Goal: Task Accomplishment & Management: Manage account settings

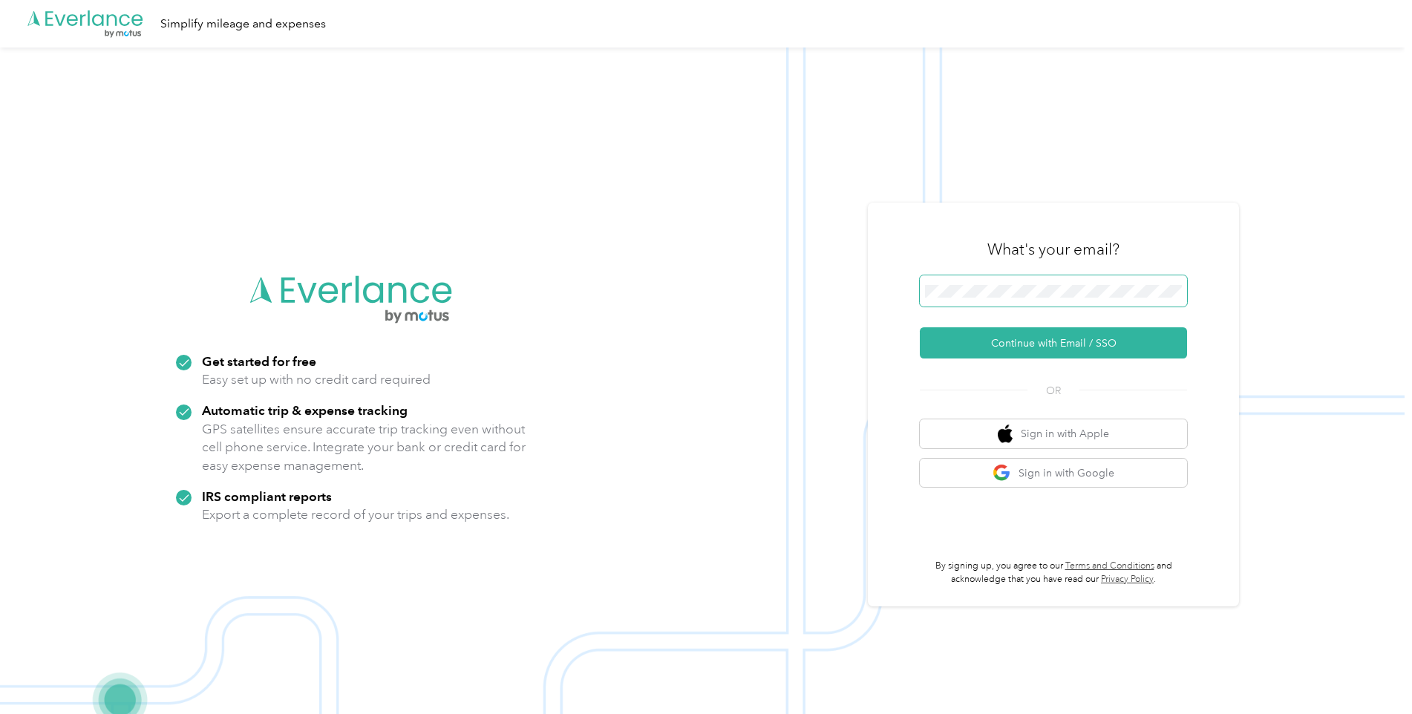
click at [1067, 284] on span at bounding box center [1053, 291] width 267 height 31
click at [1055, 342] on button "Continue with Email / SSO" at bounding box center [1053, 342] width 267 height 31
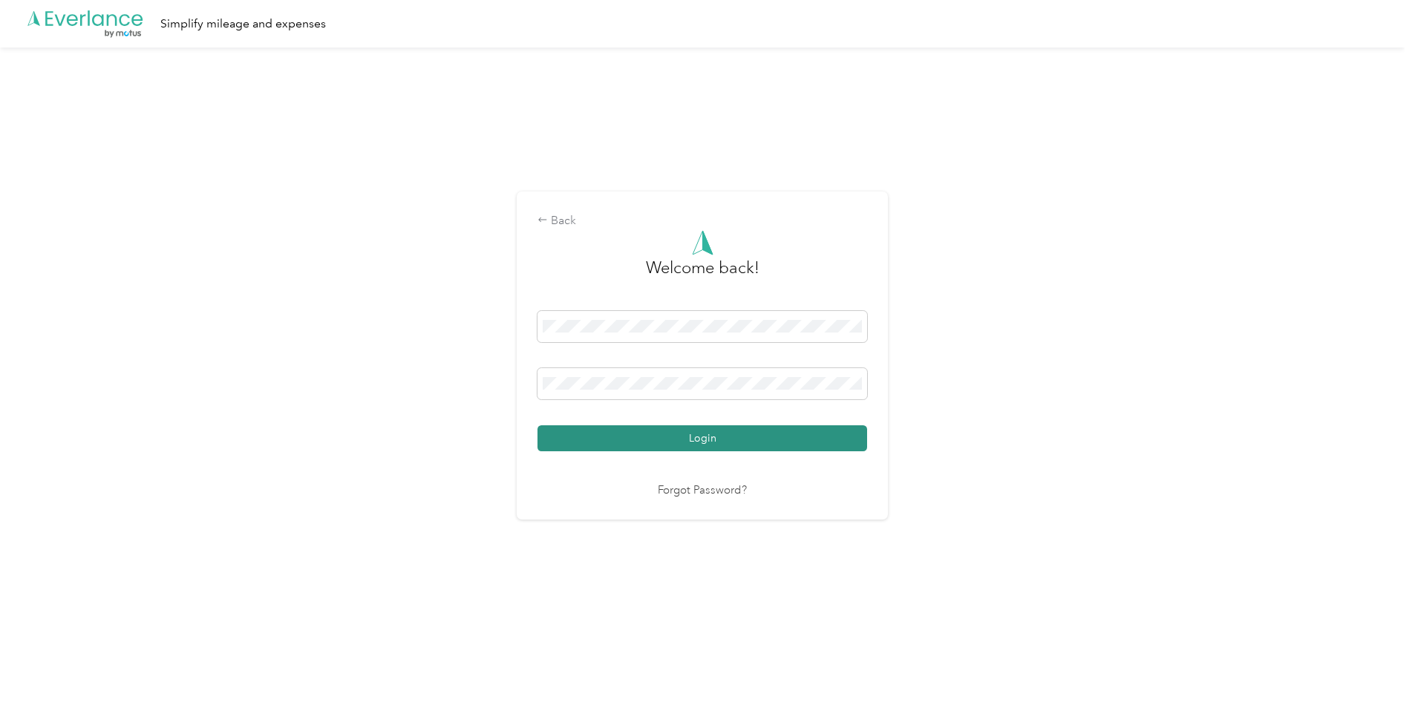
click at [763, 434] on button "Login" at bounding box center [703, 439] width 330 height 26
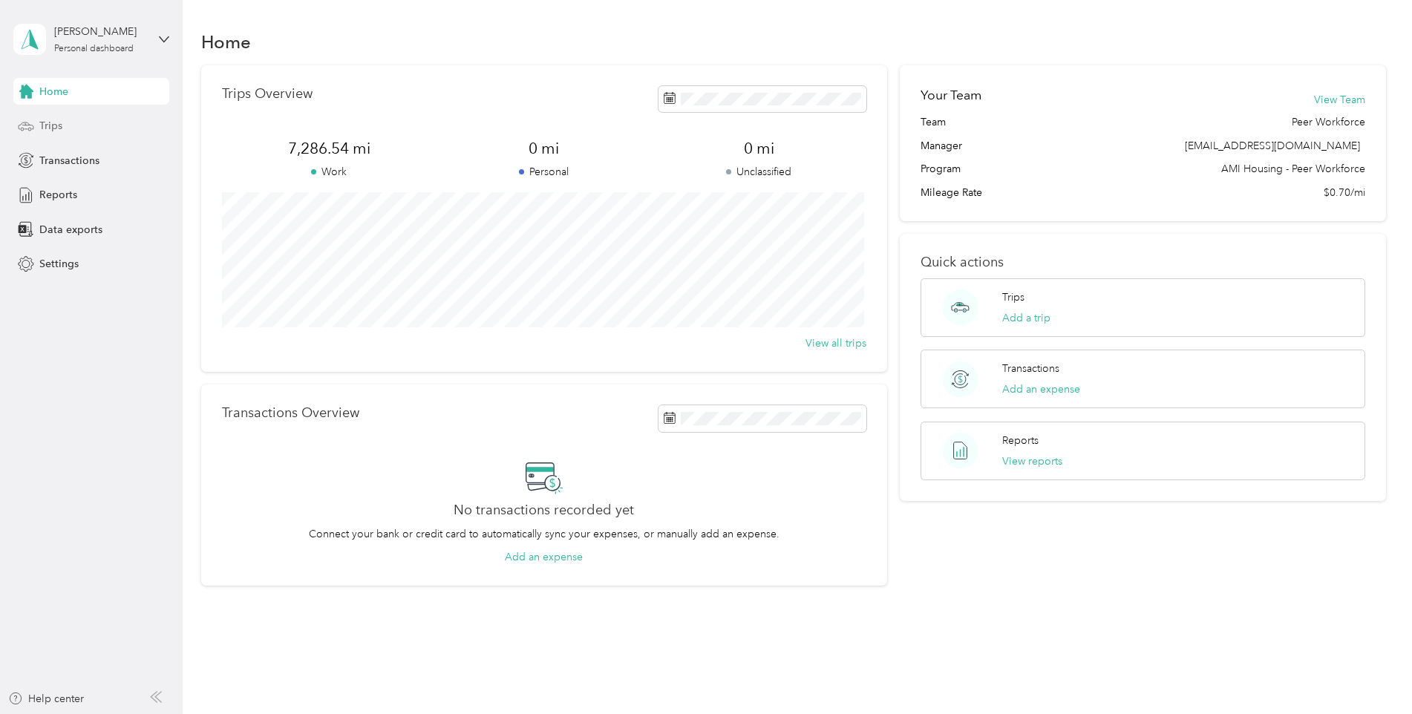
click at [92, 131] on div "Trips" at bounding box center [91, 126] width 156 height 27
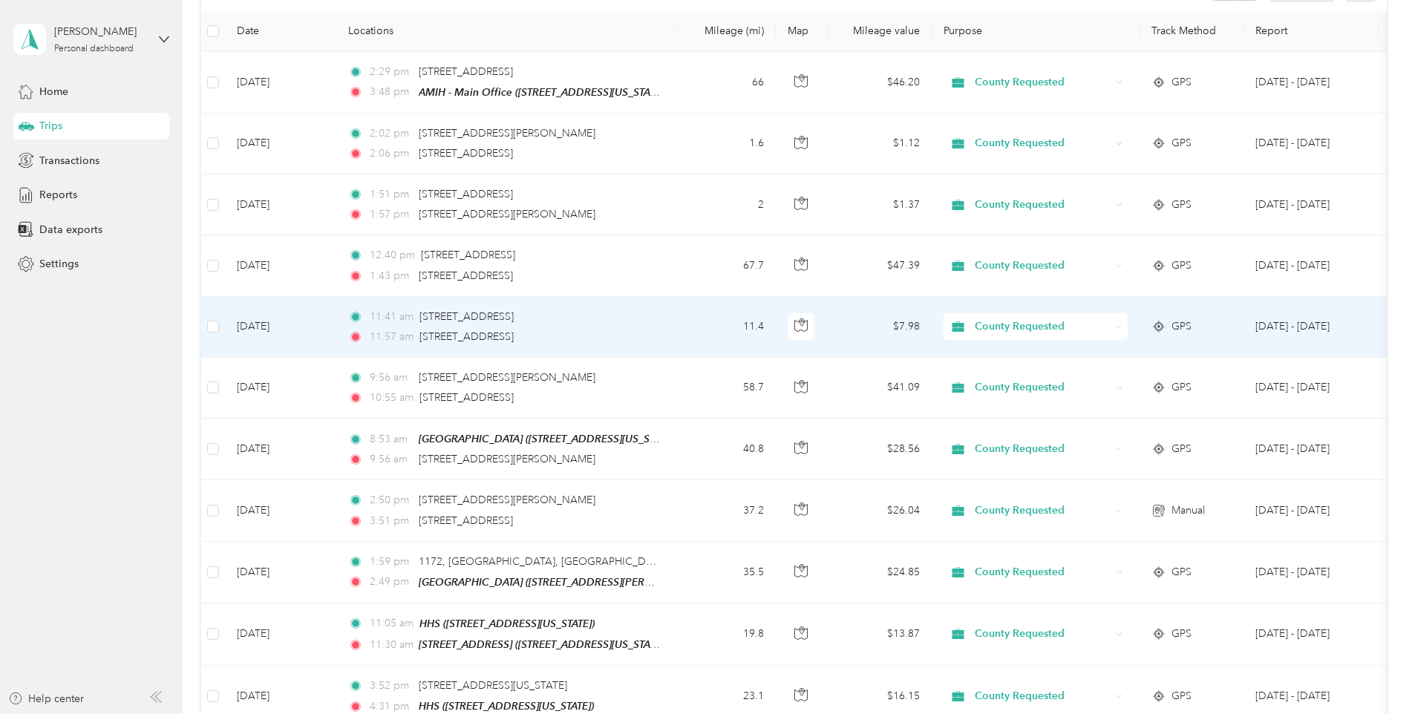
scroll to position [223, 0]
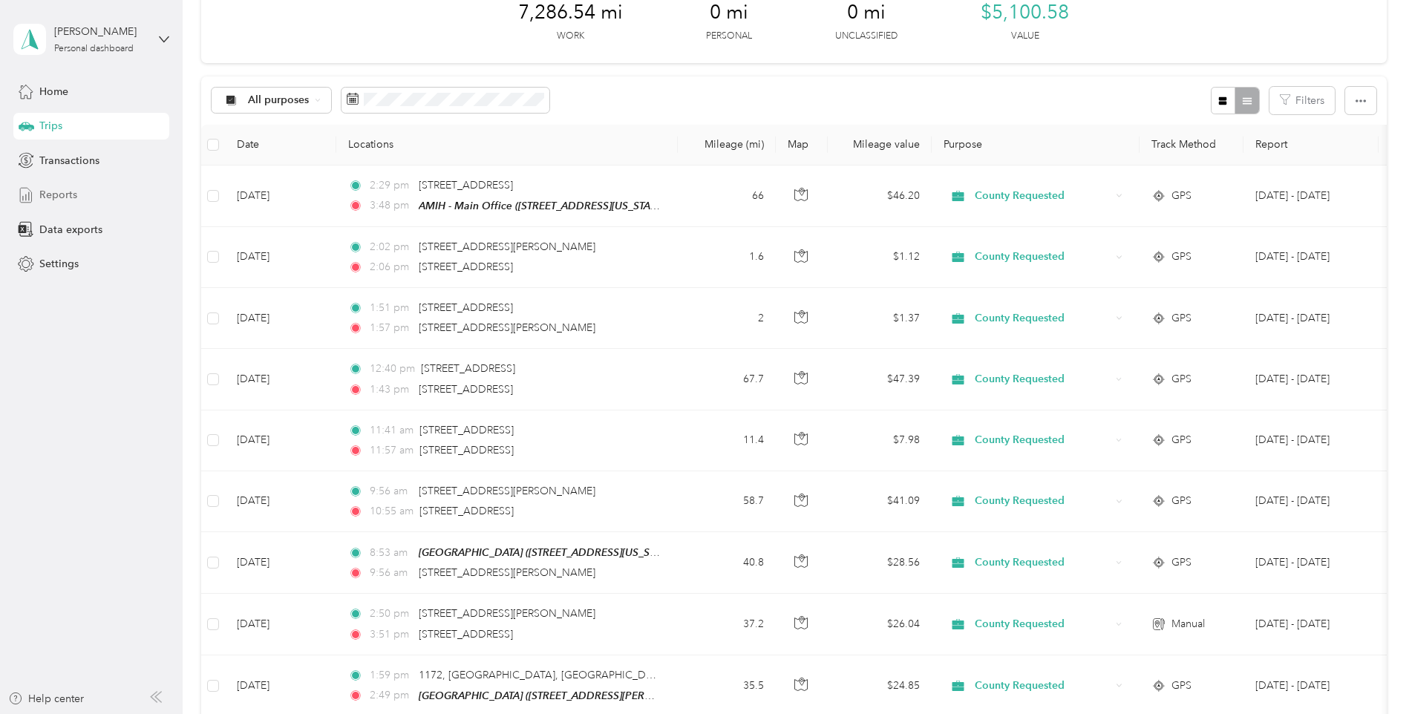
click at [94, 202] on div "Reports" at bounding box center [91, 195] width 156 height 27
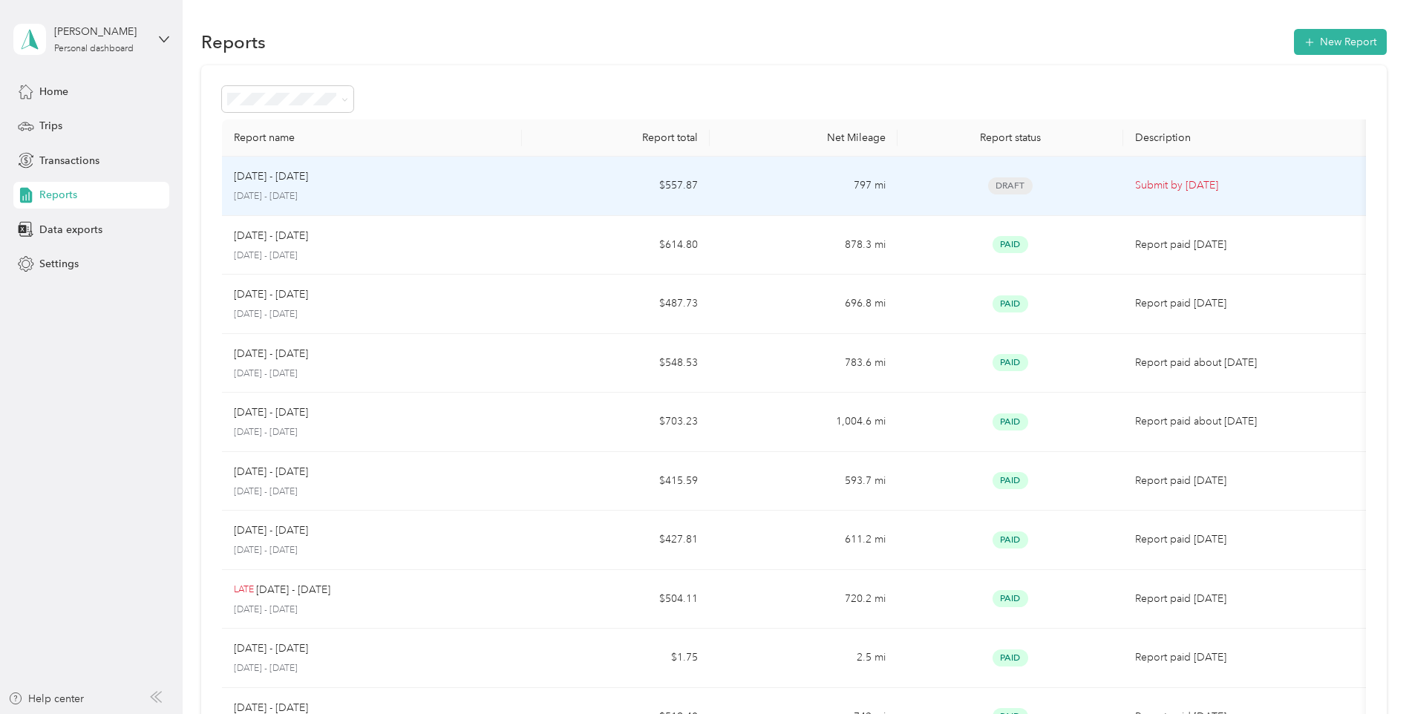
click at [394, 175] on div "[DATE] - [DATE]" at bounding box center [372, 177] width 277 height 16
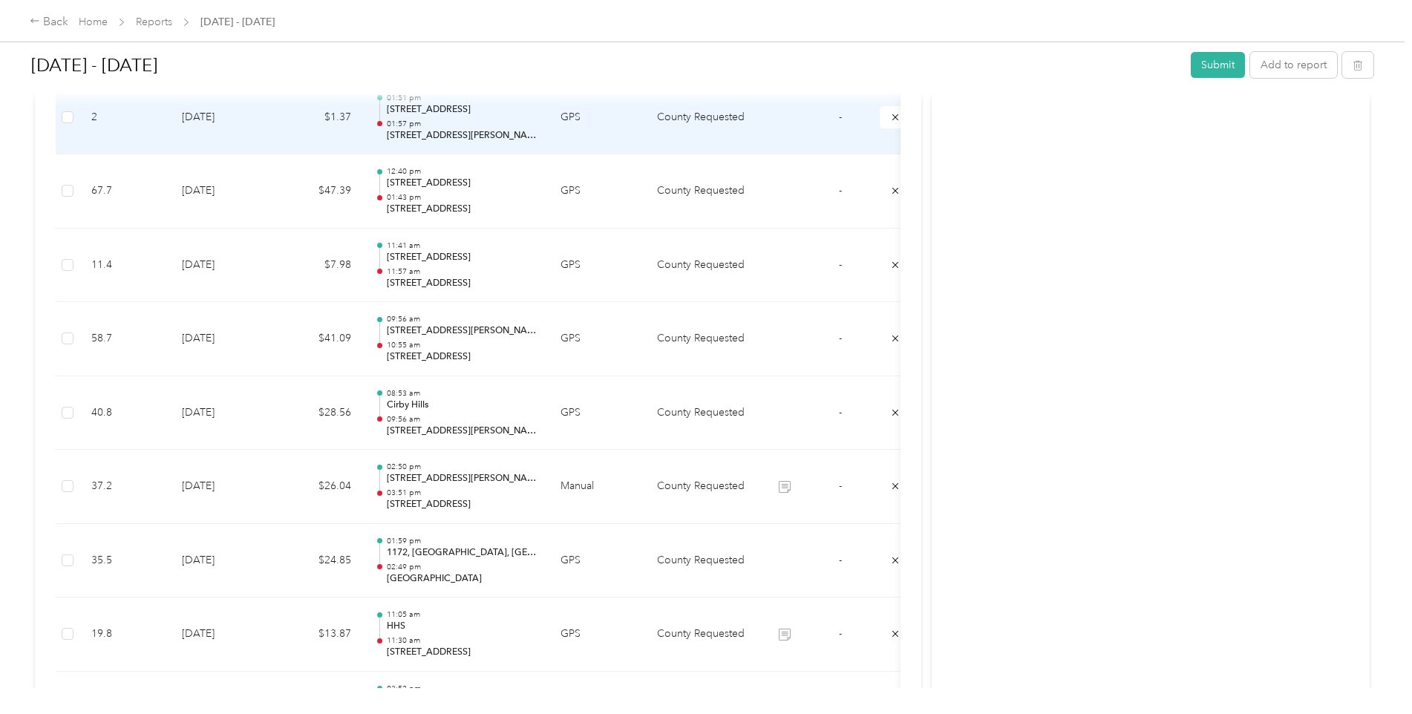
scroll to position [965, 0]
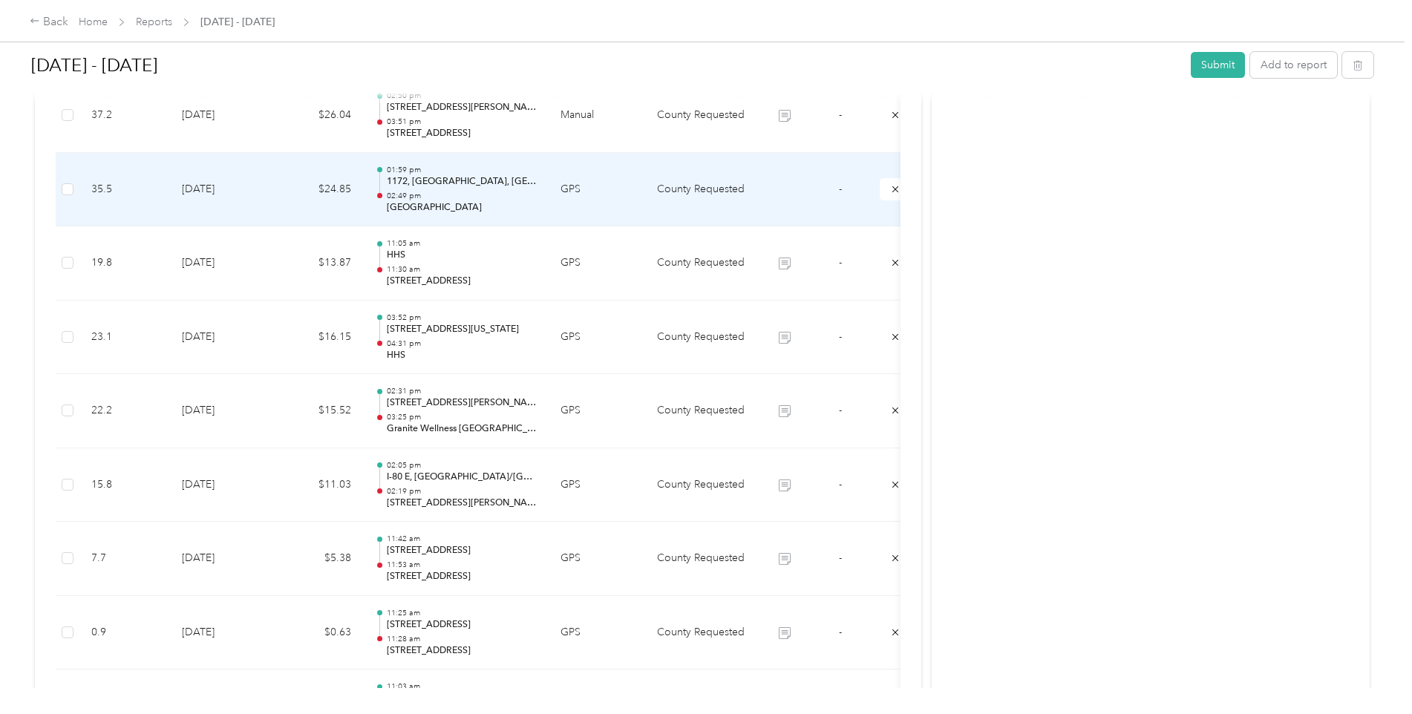
click at [622, 204] on td "GPS" at bounding box center [597, 190] width 97 height 74
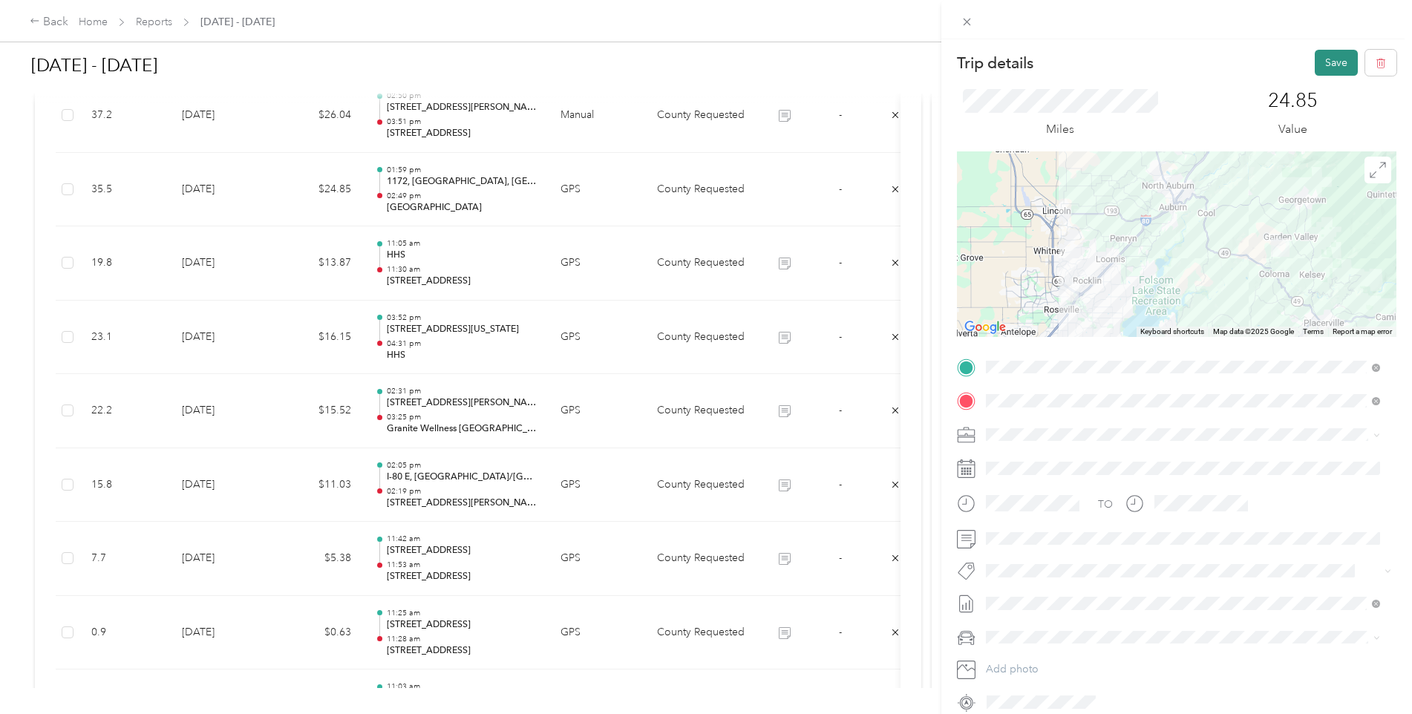
click at [1315, 65] on button "Save" at bounding box center [1336, 63] width 43 height 26
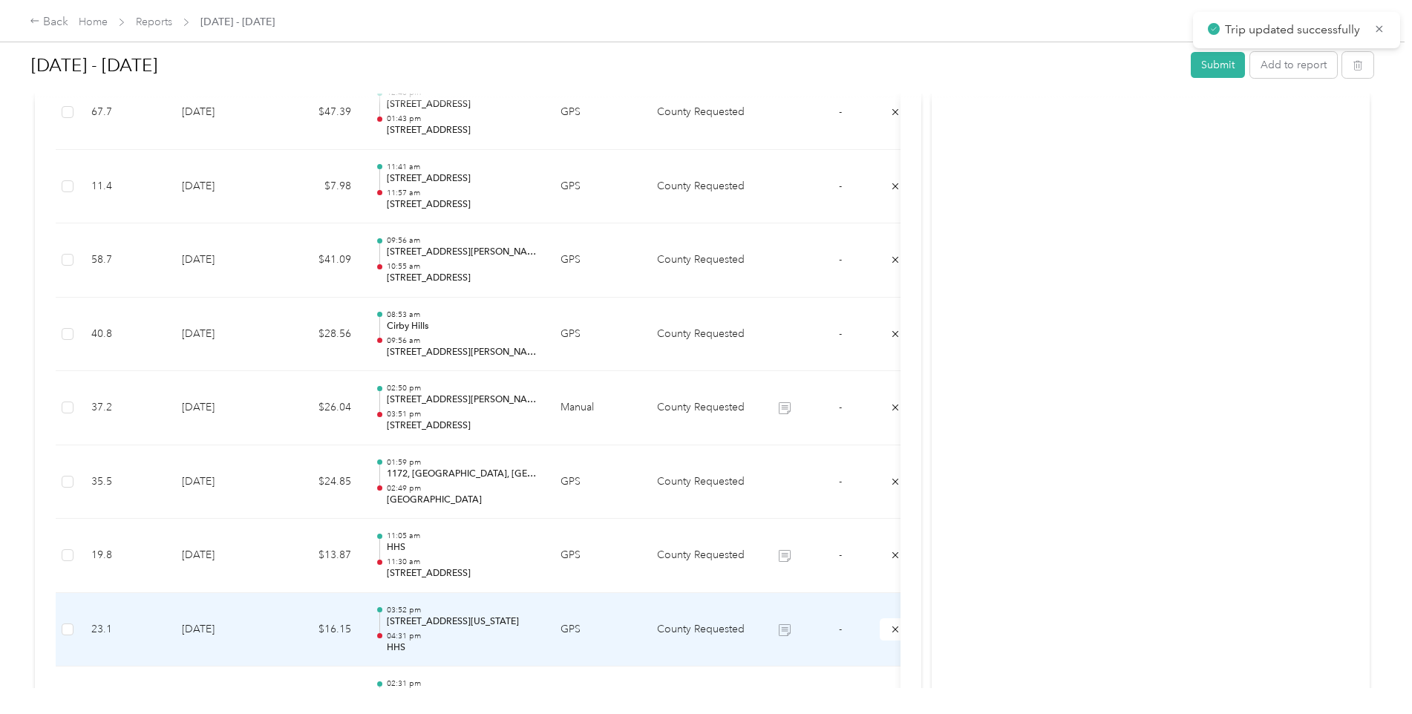
scroll to position [668, 0]
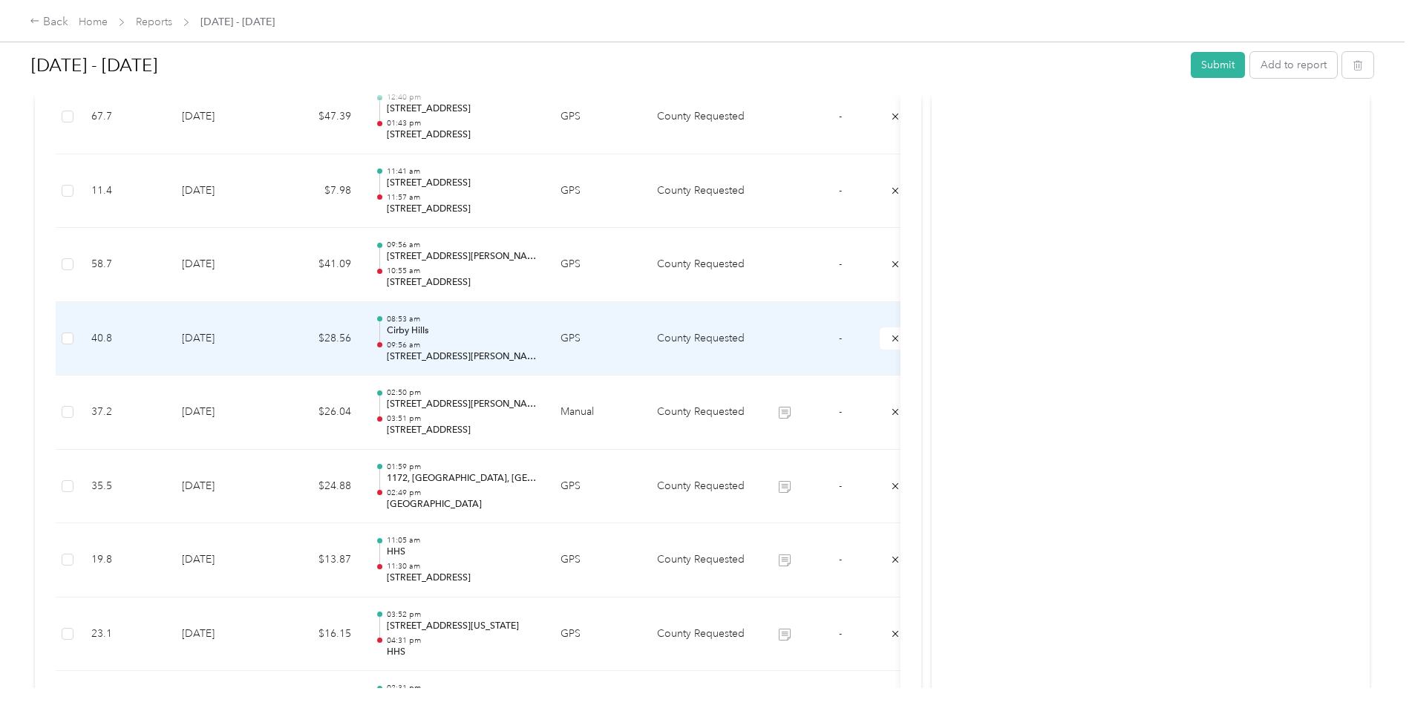
click at [637, 345] on td "GPS" at bounding box center [597, 339] width 97 height 74
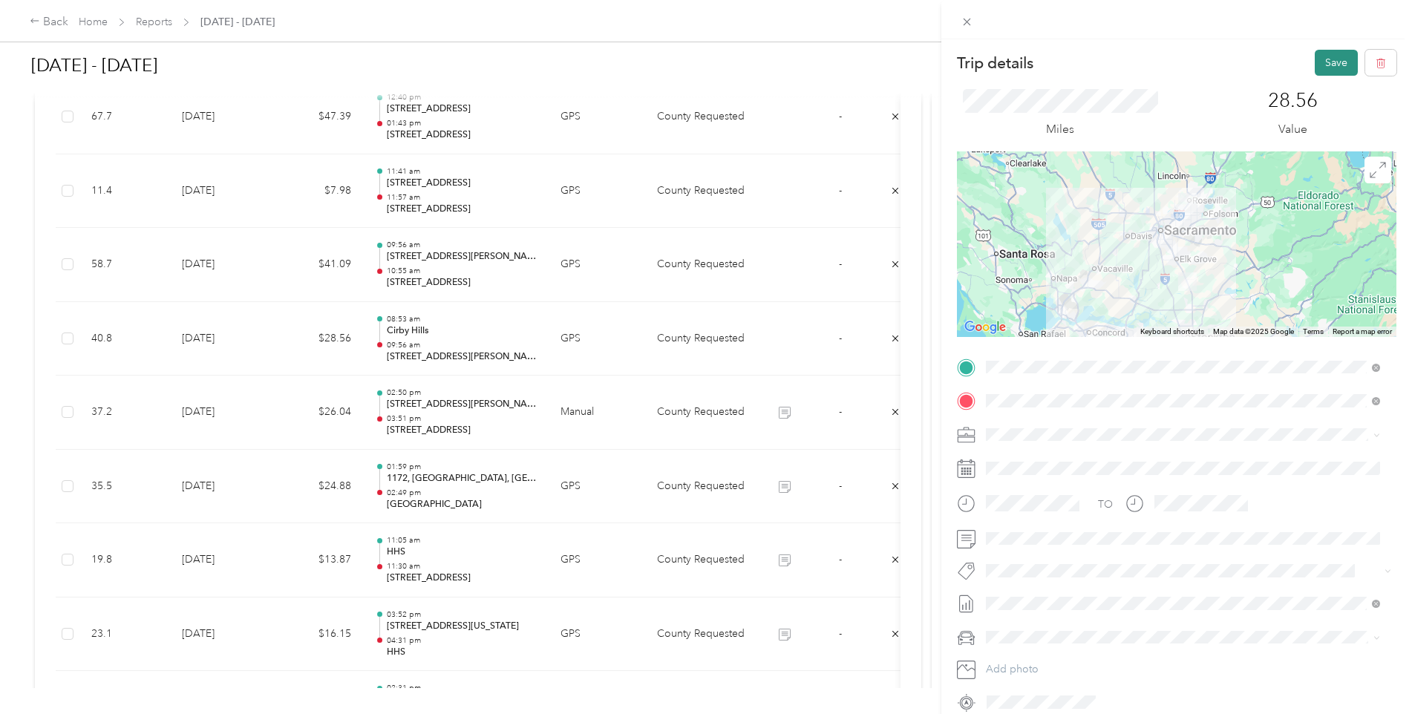
click at [1329, 54] on button "Save" at bounding box center [1336, 63] width 43 height 26
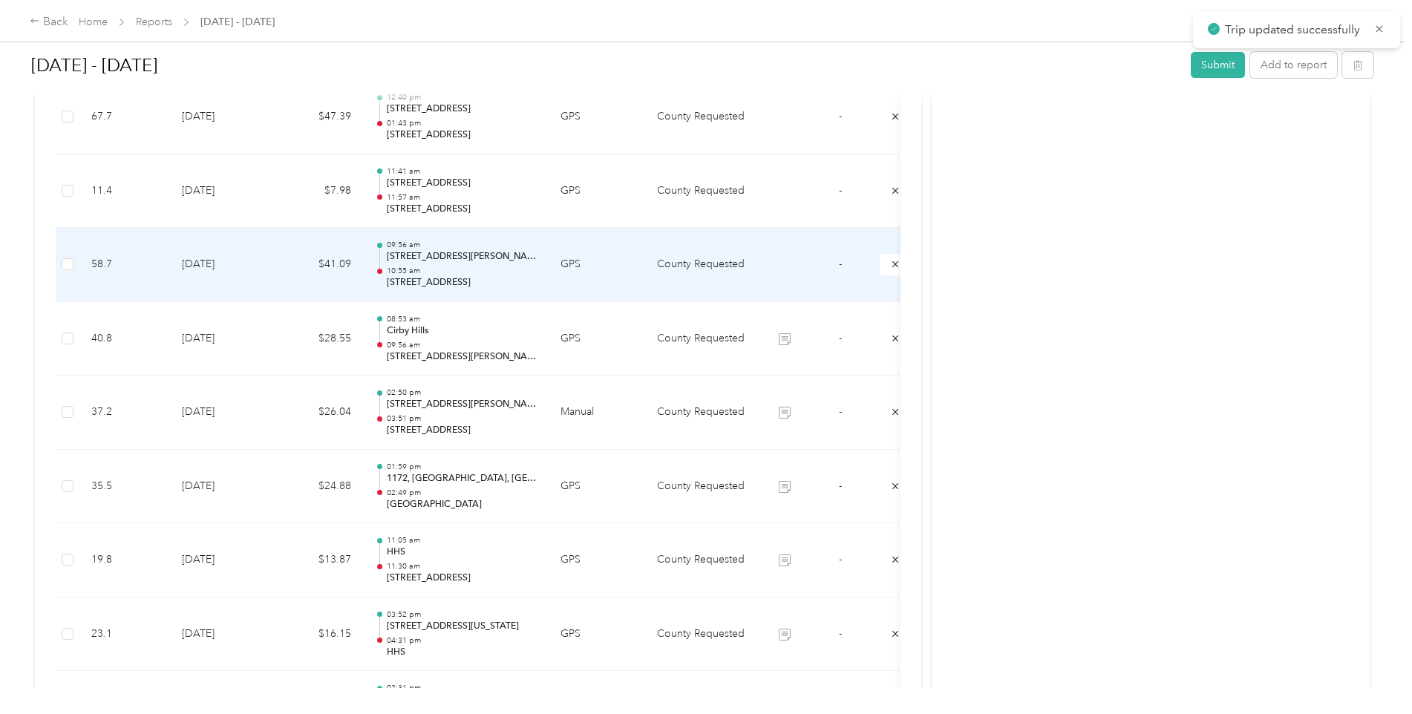
click at [757, 280] on td at bounding box center [785, 265] width 56 height 74
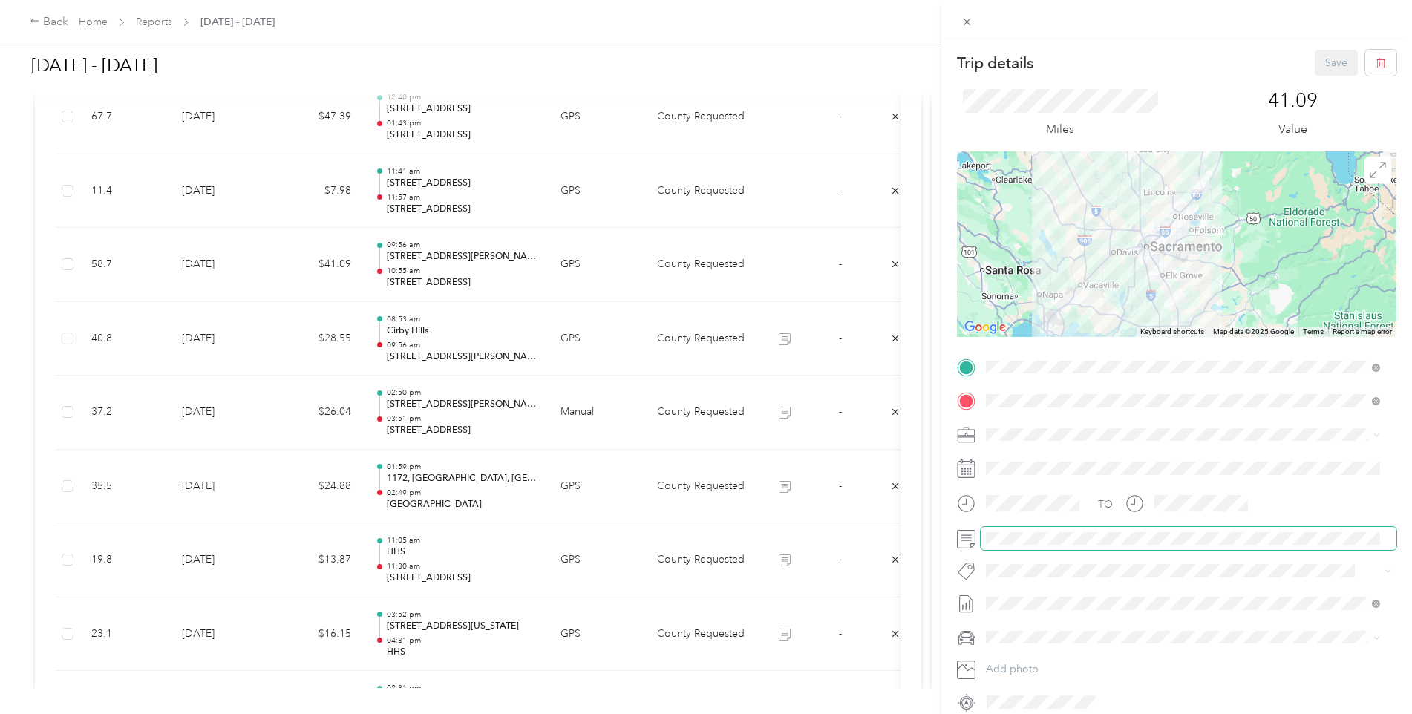
click at [1039, 547] on span at bounding box center [1189, 539] width 416 height 24
click at [1315, 68] on button "Save" at bounding box center [1336, 63] width 43 height 26
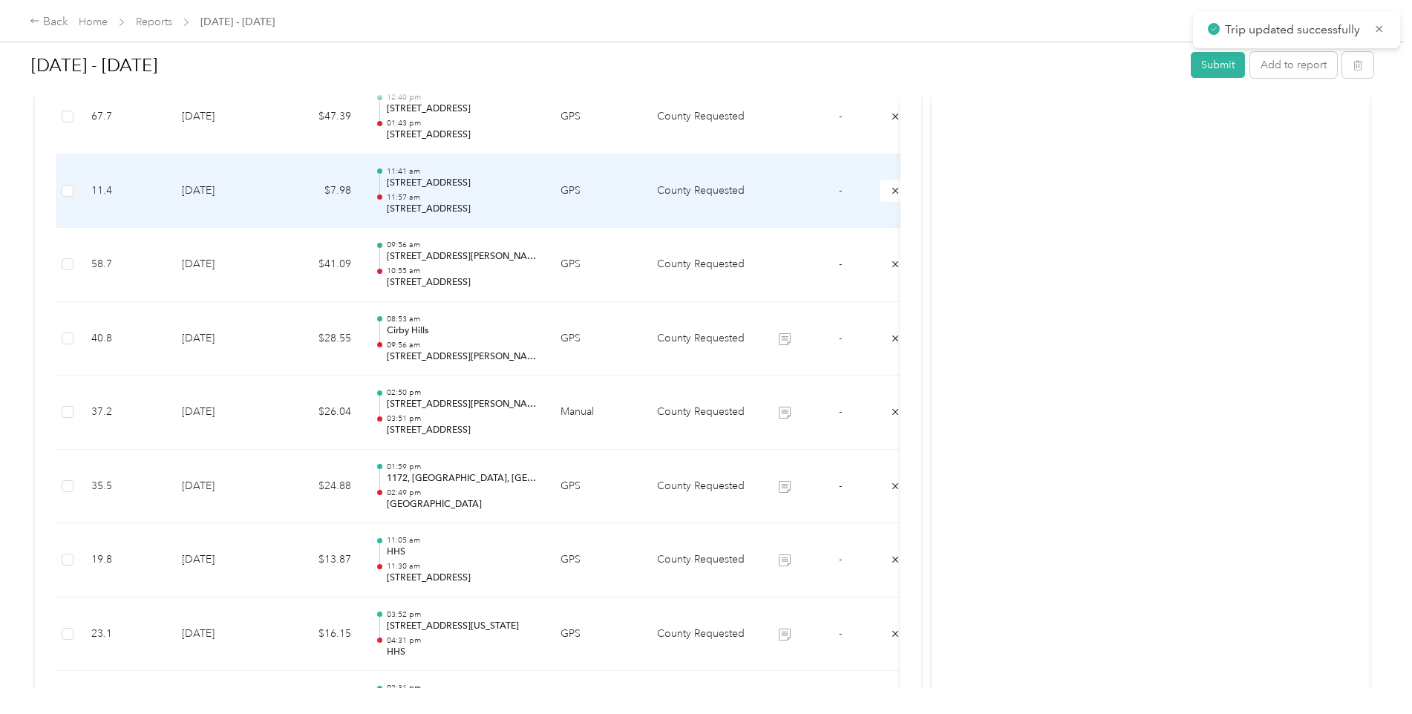
click at [635, 221] on td "GPS" at bounding box center [597, 191] width 97 height 74
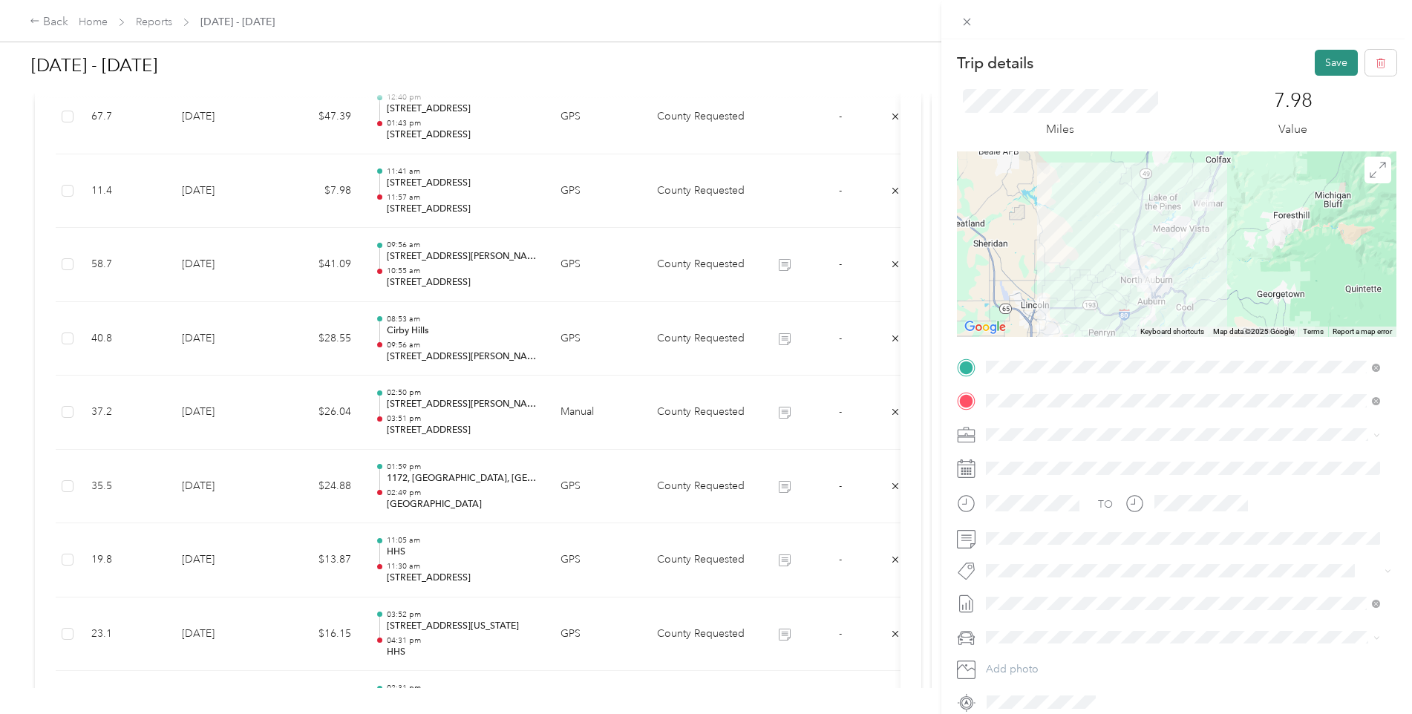
click at [1320, 65] on button "Save" at bounding box center [1336, 63] width 43 height 26
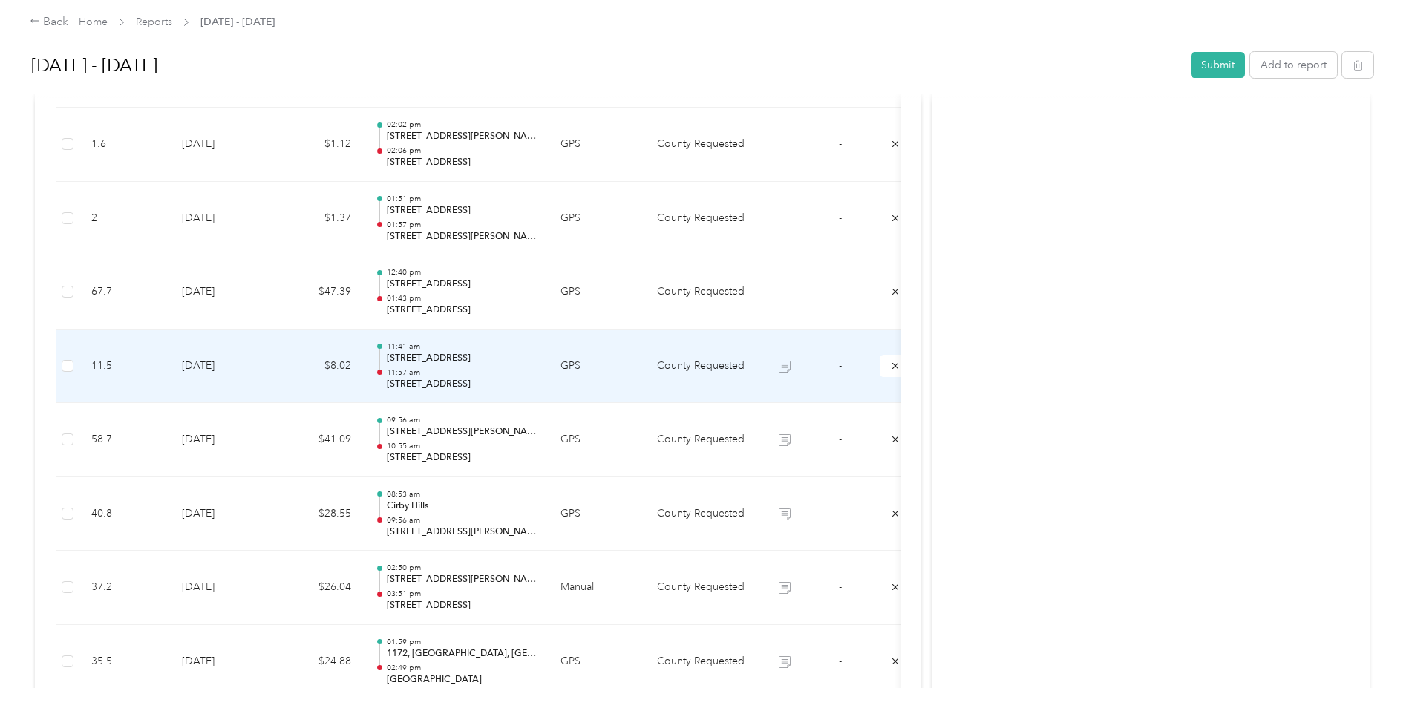
scroll to position [446, 0]
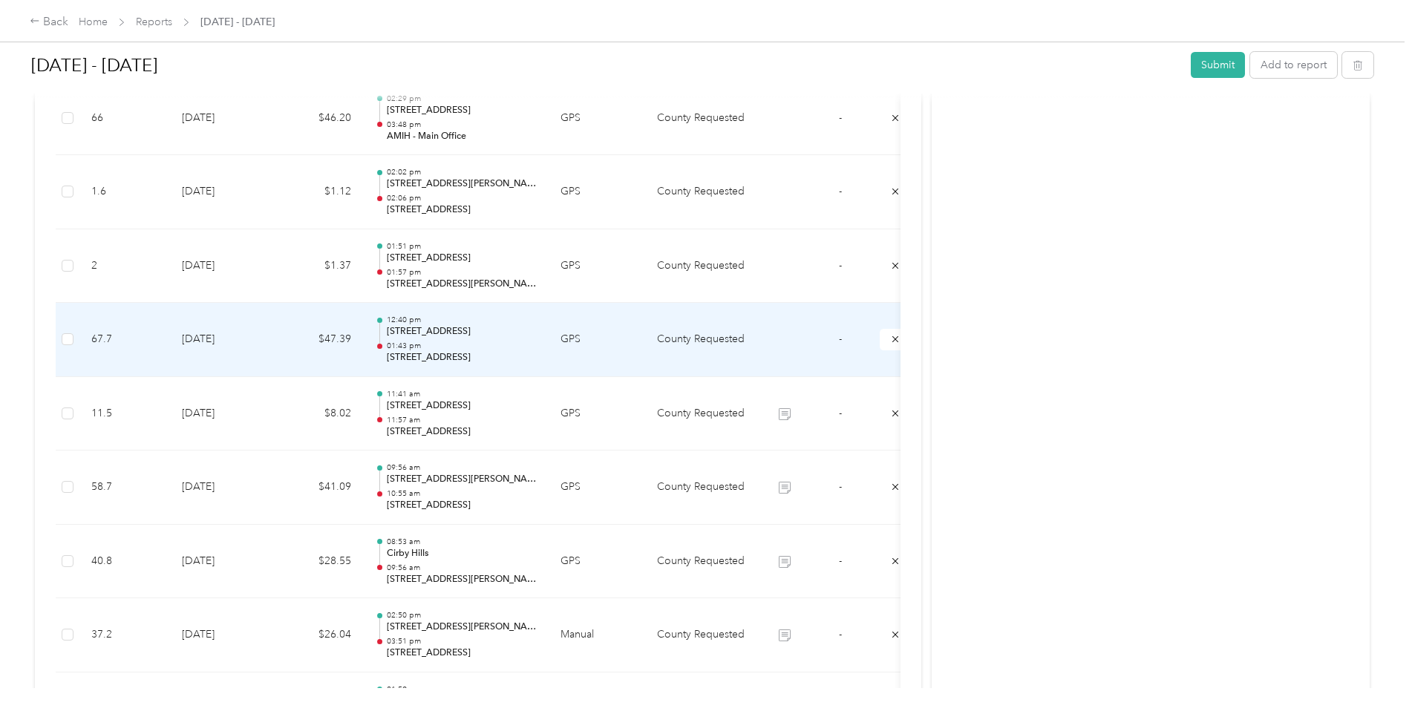
click at [757, 353] on td at bounding box center [785, 340] width 56 height 74
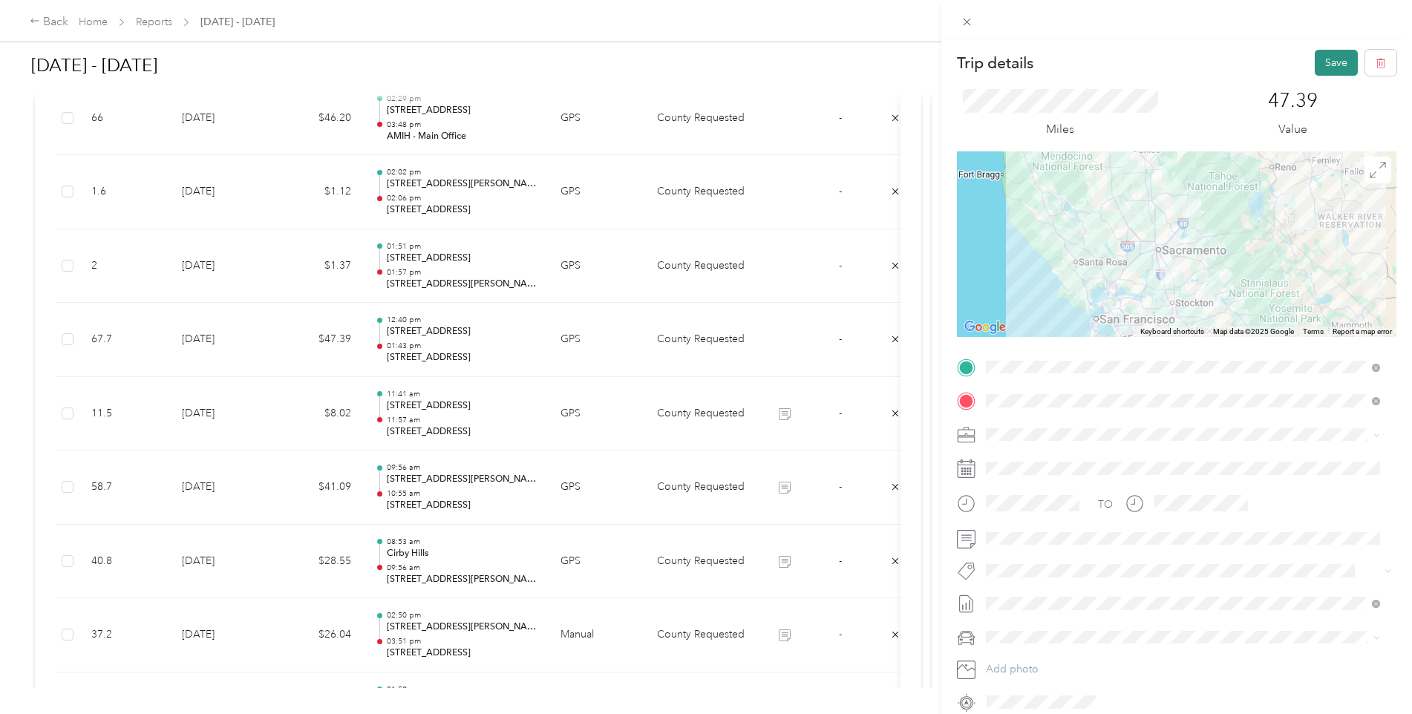
click at [1315, 69] on button "Save" at bounding box center [1336, 63] width 43 height 26
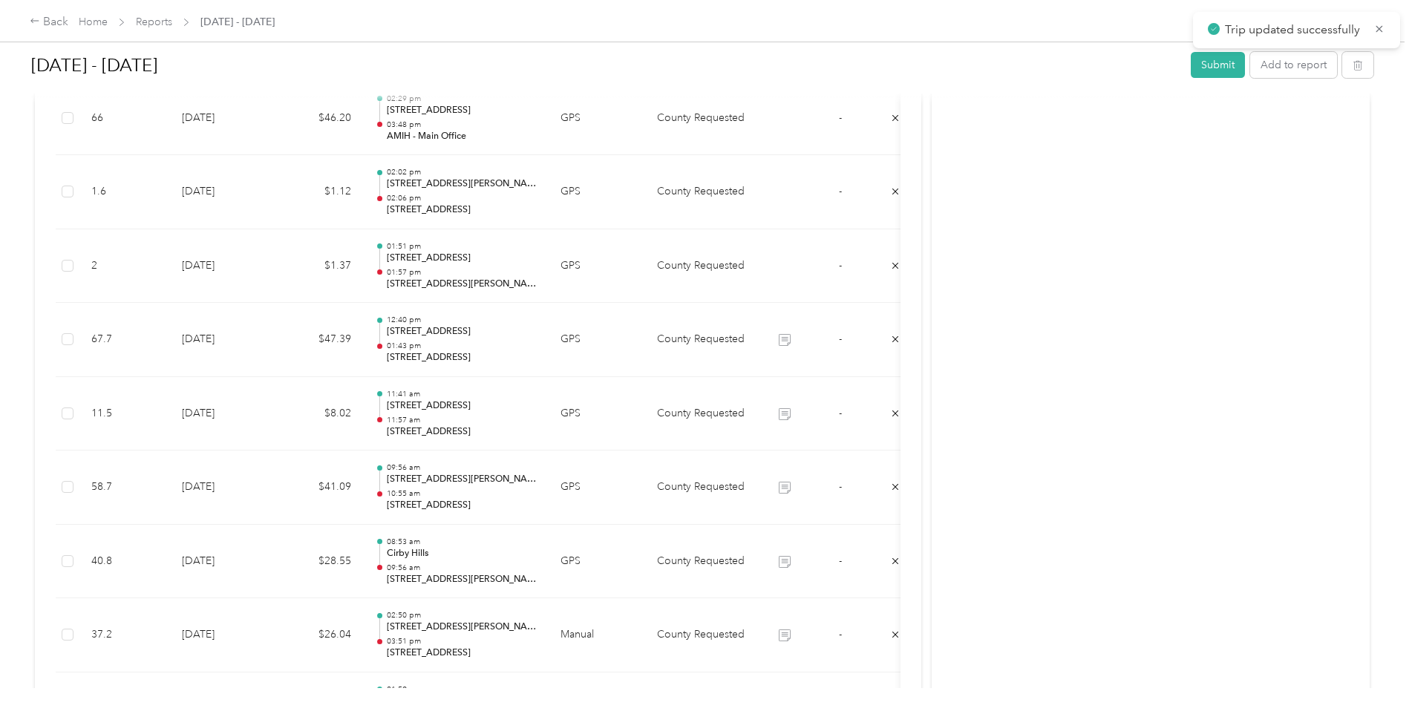
scroll to position [371, 0]
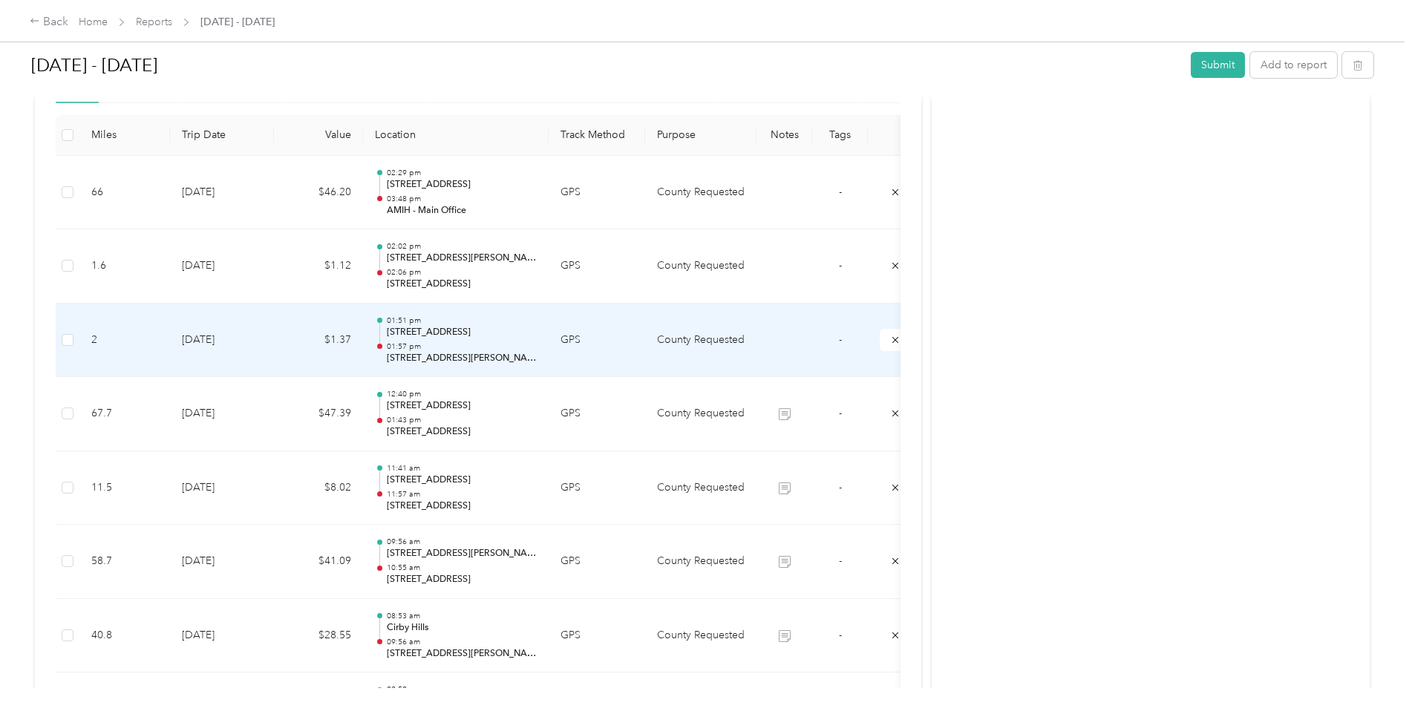
click at [747, 371] on td "County Requested" at bounding box center [700, 341] width 111 height 74
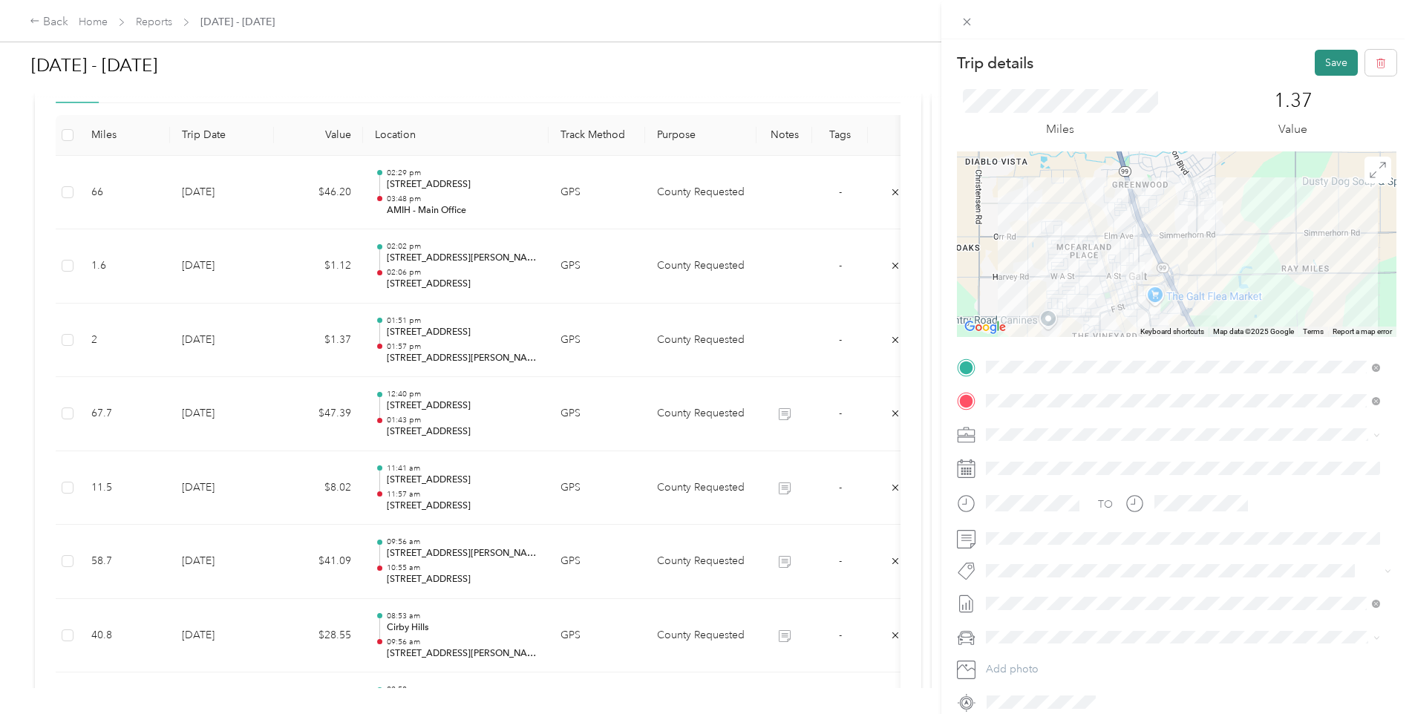
click at [1315, 65] on button "Save" at bounding box center [1336, 63] width 43 height 26
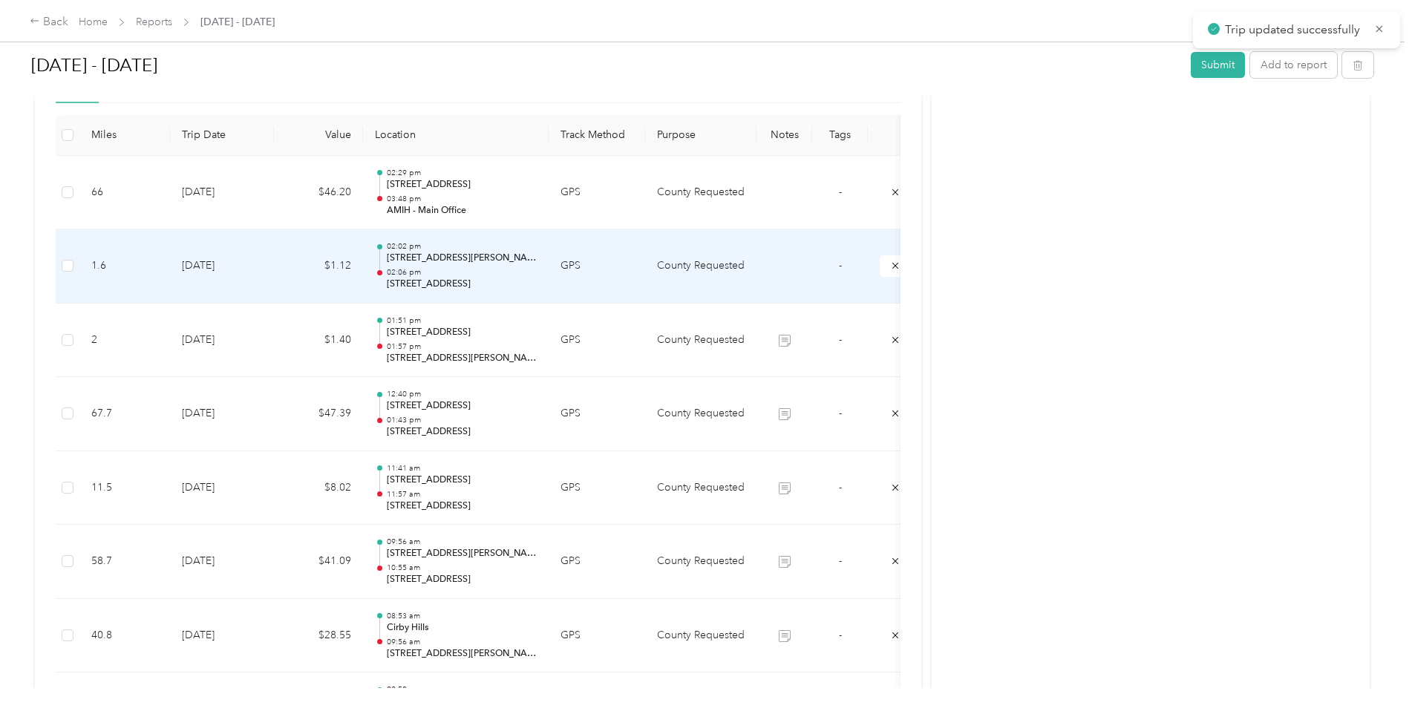
click at [741, 291] on td "County Requested" at bounding box center [700, 266] width 111 height 74
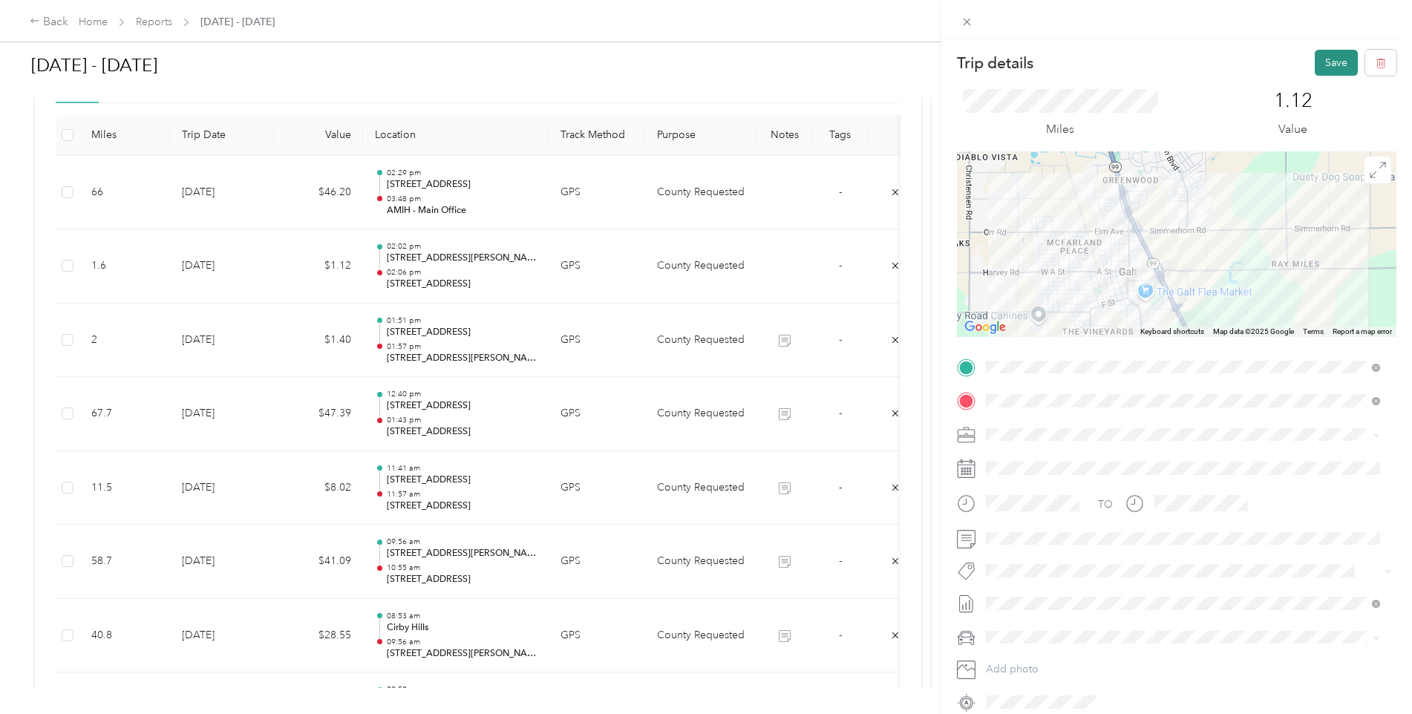
click at [1329, 73] on button "Save" at bounding box center [1336, 63] width 43 height 26
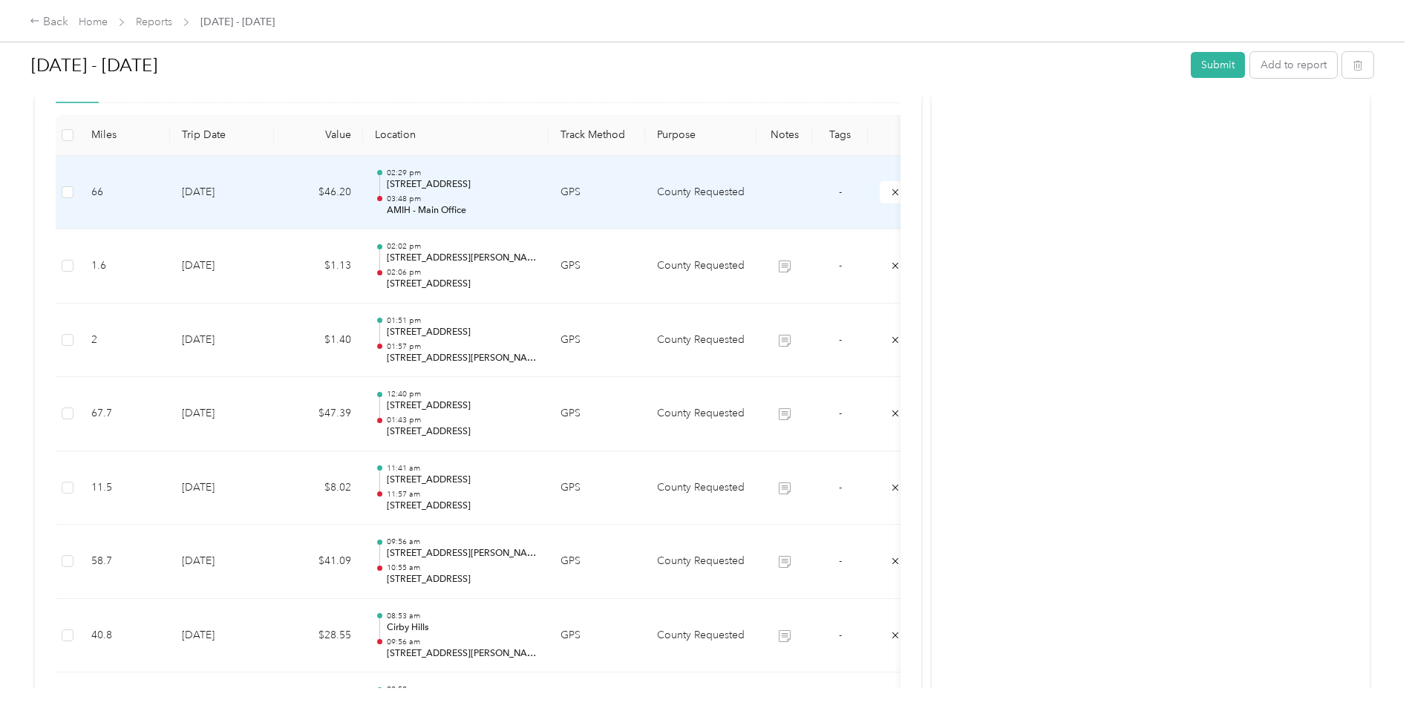
click at [746, 209] on td "County Requested" at bounding box center [700, 193] width 111 height 74
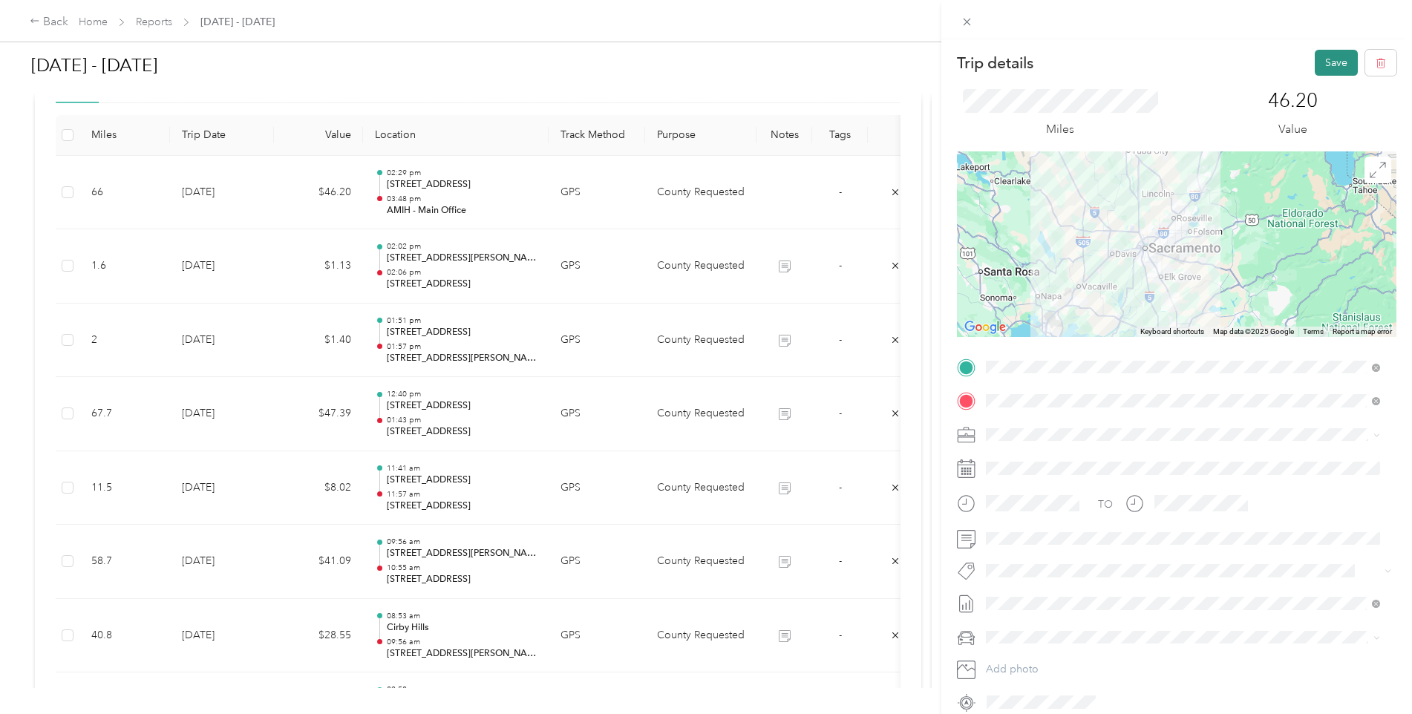
click at [1332, 61] on button "Save" at bounding box center [1336, 63] width 43 height 26
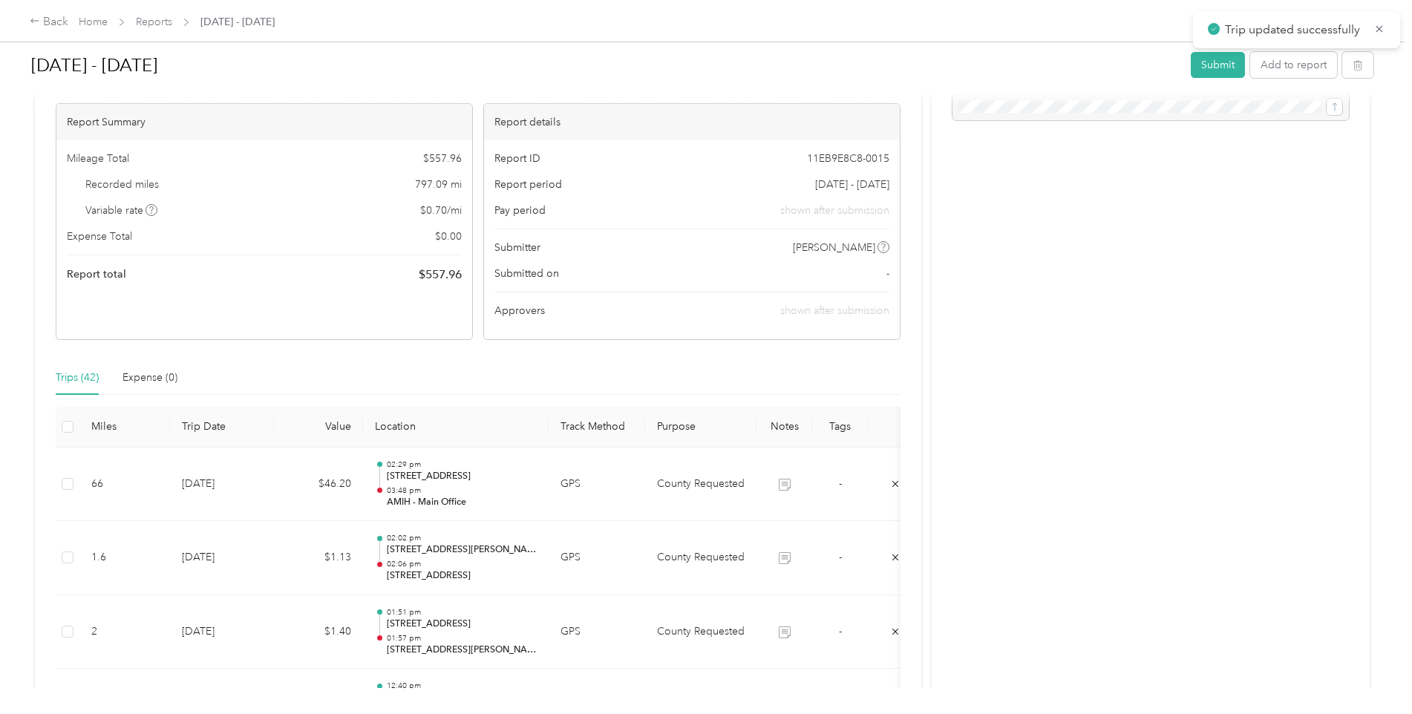
scroll to position [74, 0]
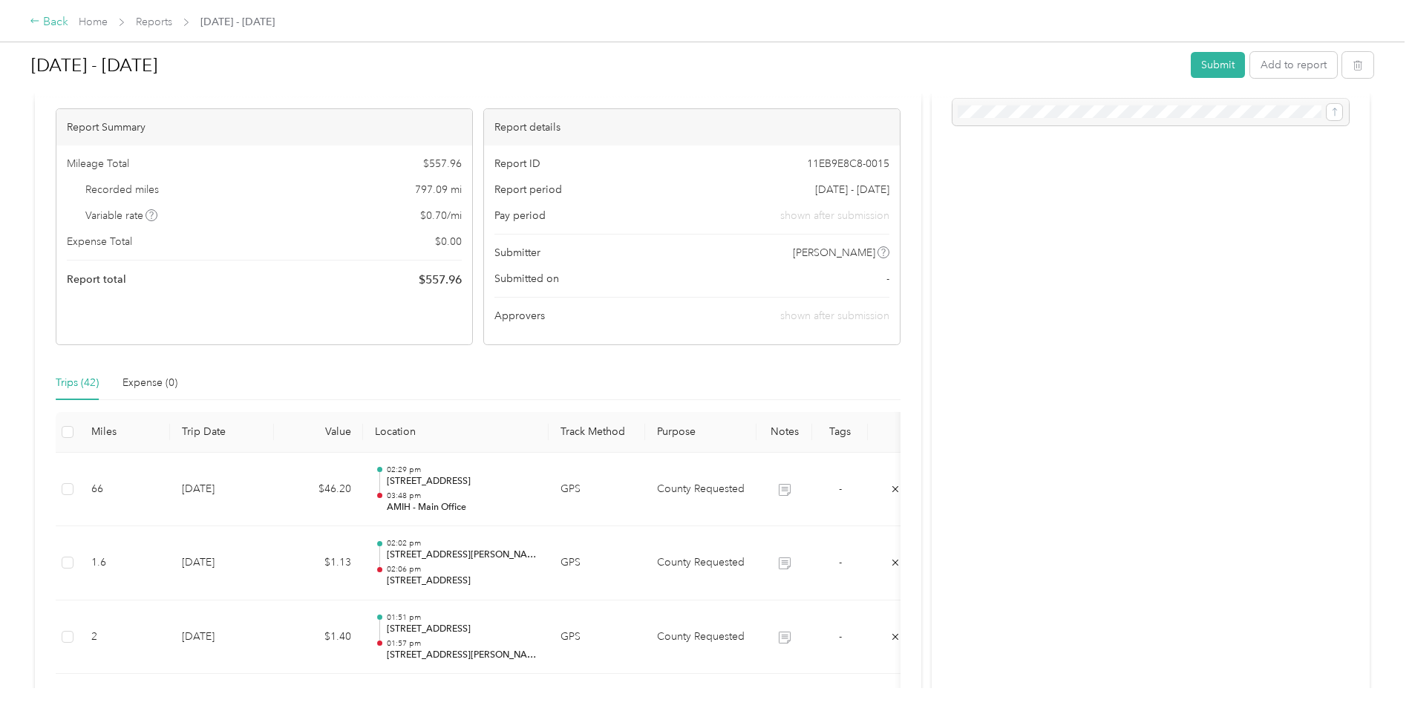
click at [43, 22] on div "Back" at bounding box center [49, 22] width 39 height 18
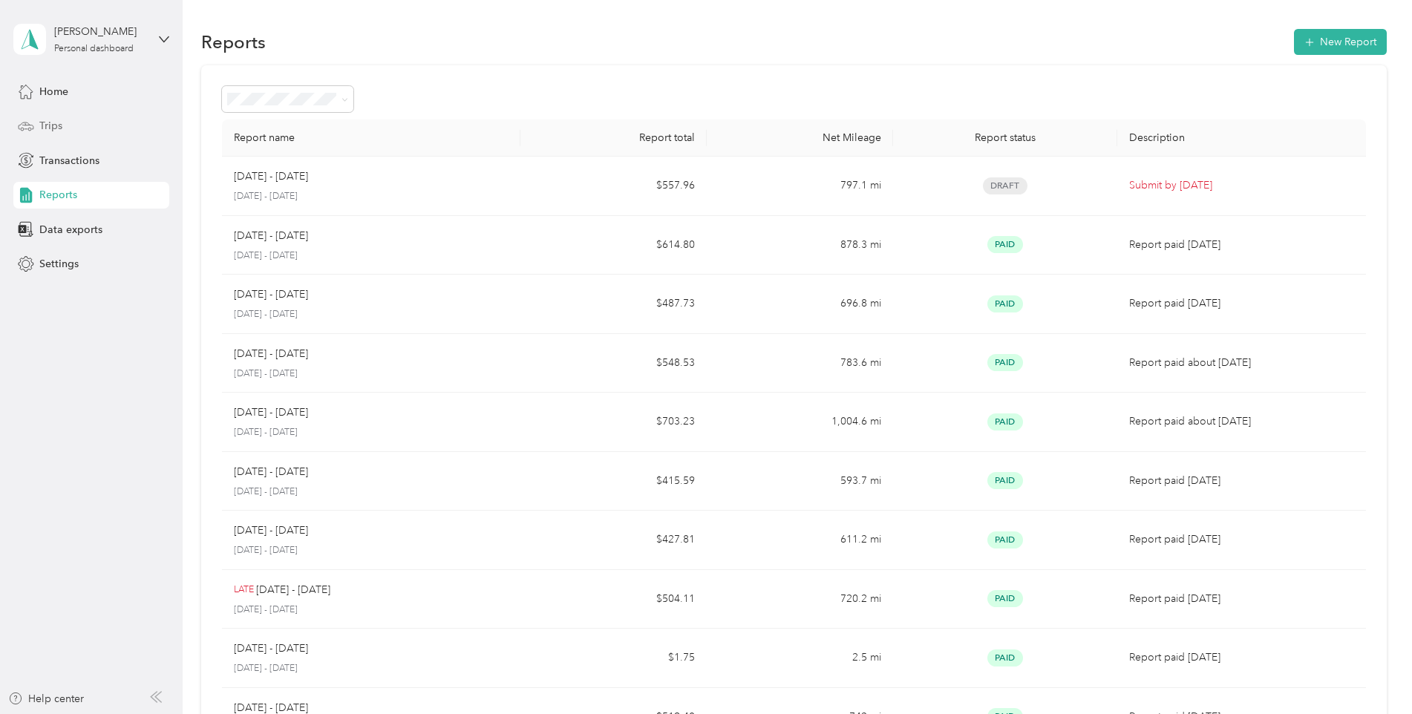
click at [79, 128] on div "Trips" at bounding box center [91, 126] width 156 height 27
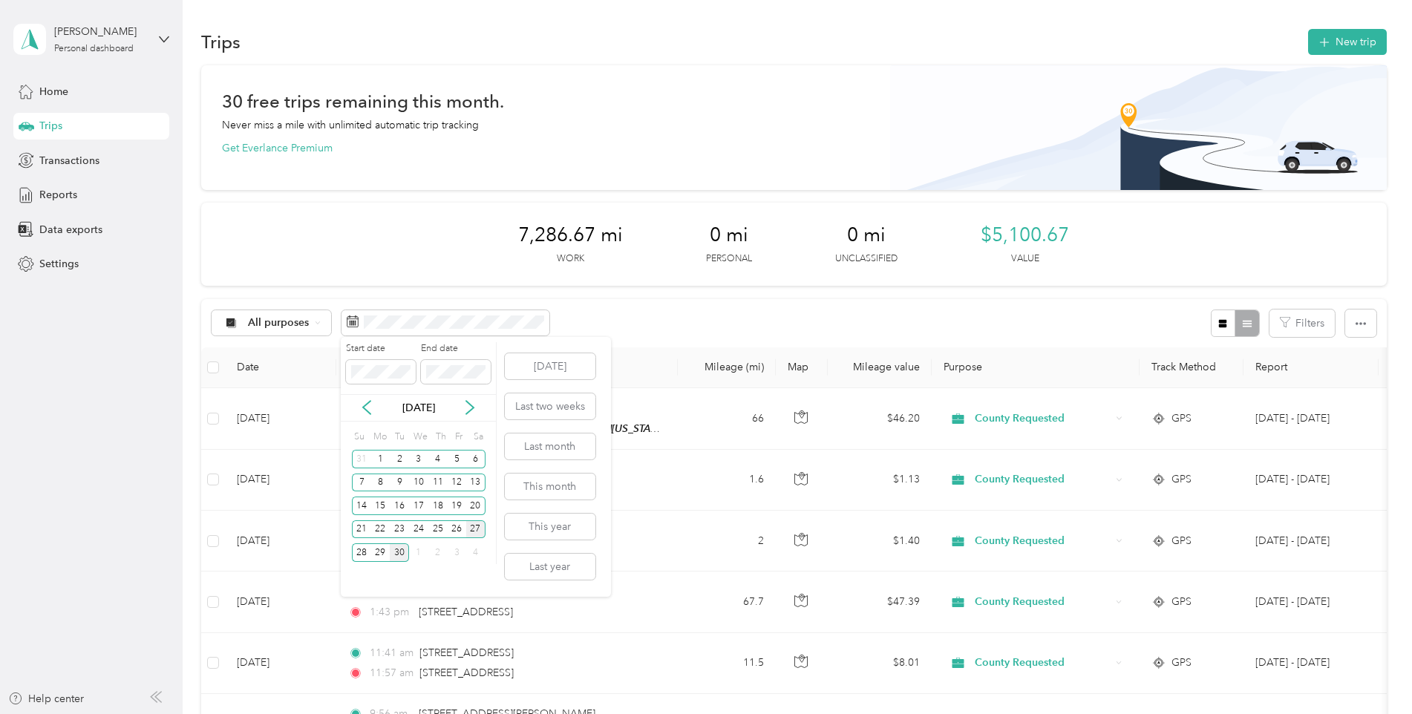
click at [468, 532] on div "27" at bounding box center [475, 530] width 19 height 19
click at [394, 551] on div "30" at bounding box center [399, 553] width 19 height 19
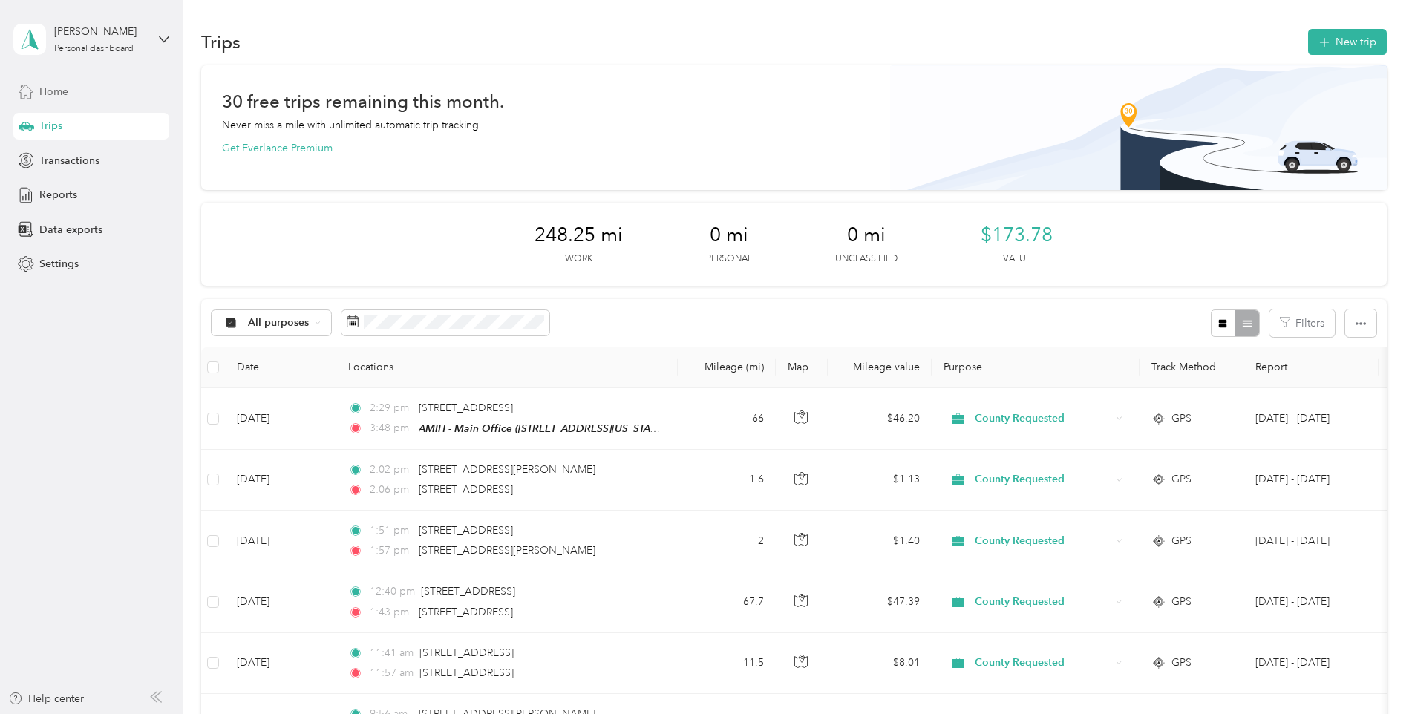
click at [96, 94] on div "Home" at bounding box center [91, 91] width 156 height 27
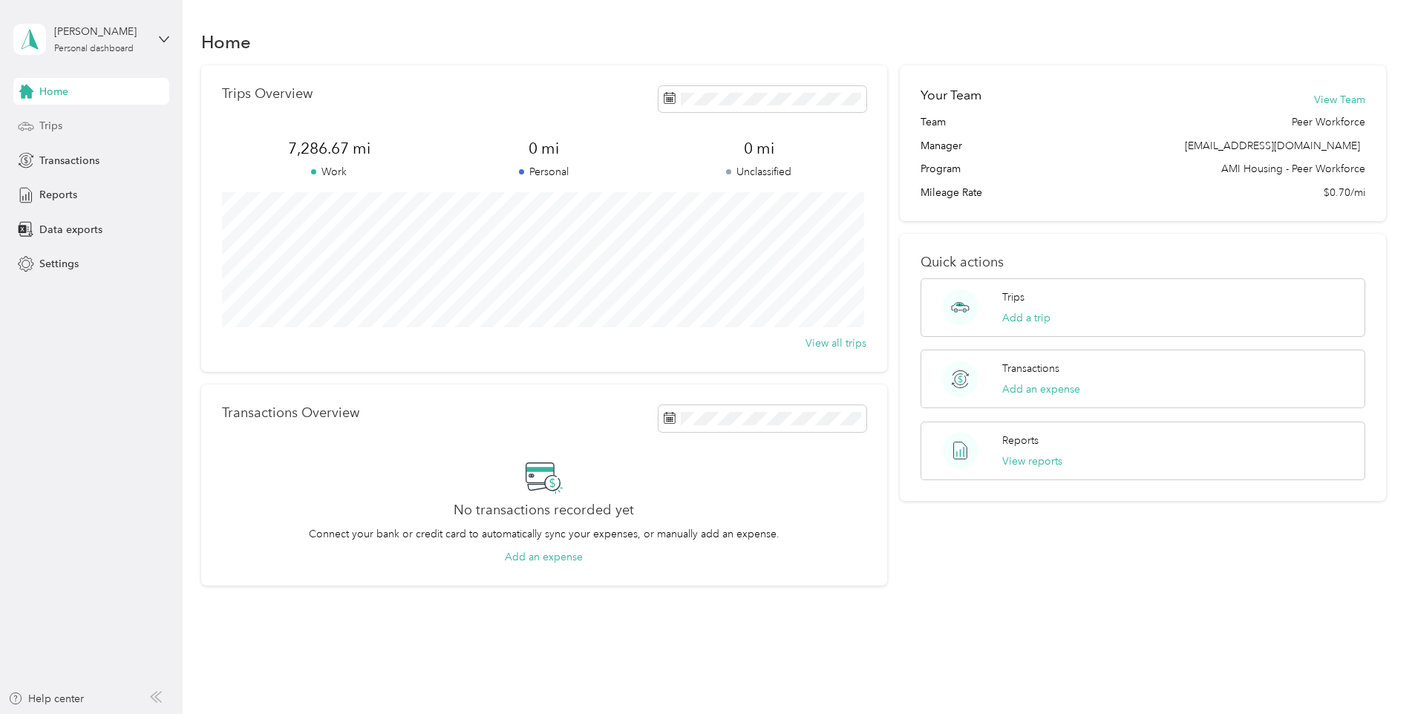
click at [51, 124] on span "Trips" at bounding box center [50, 126] width 23 height 16
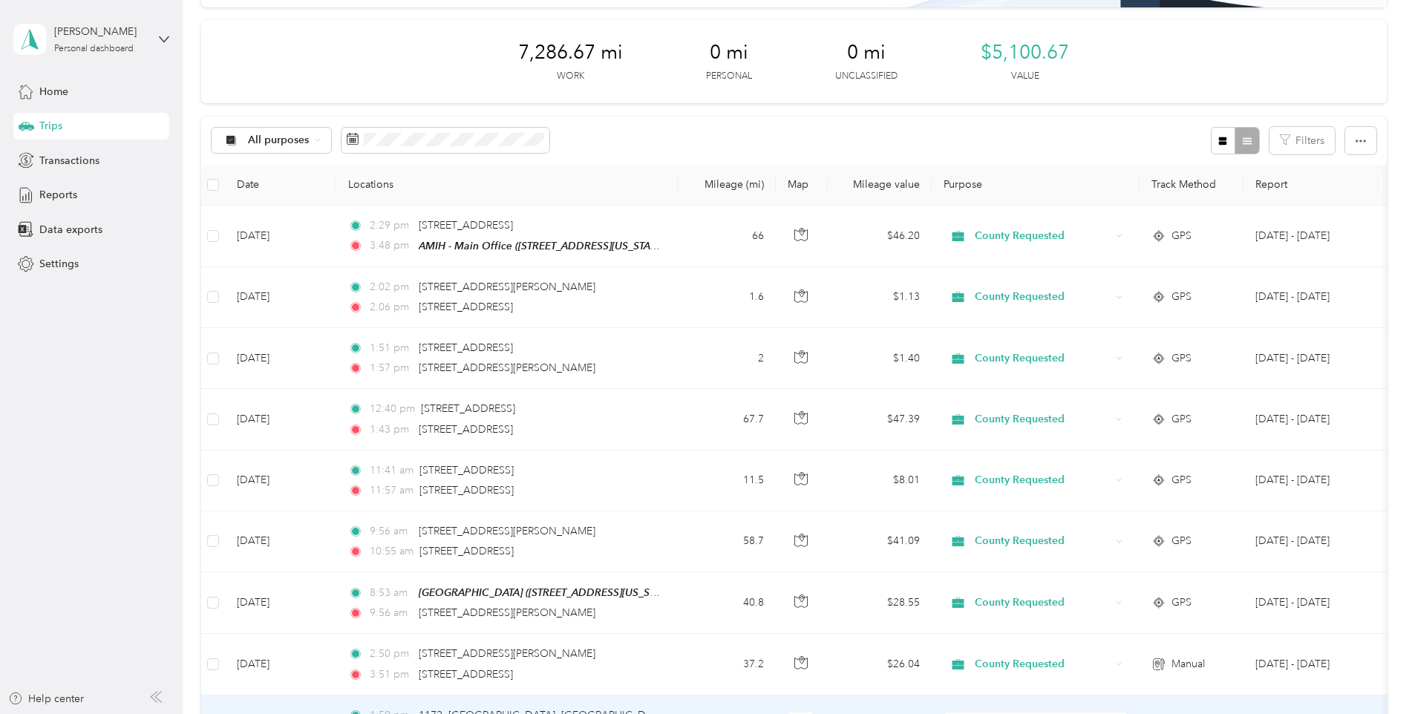
scroll to position [149, 0]
